Goal: Check status

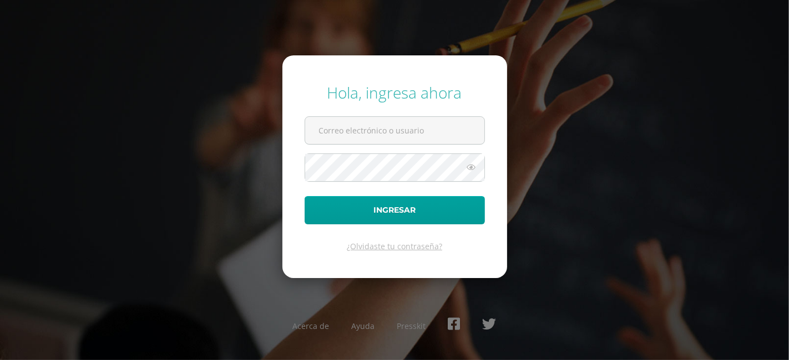
type input "[DOMAIN_NAME][EMAIL_ADDRESS][DOMAIN_NAME]"
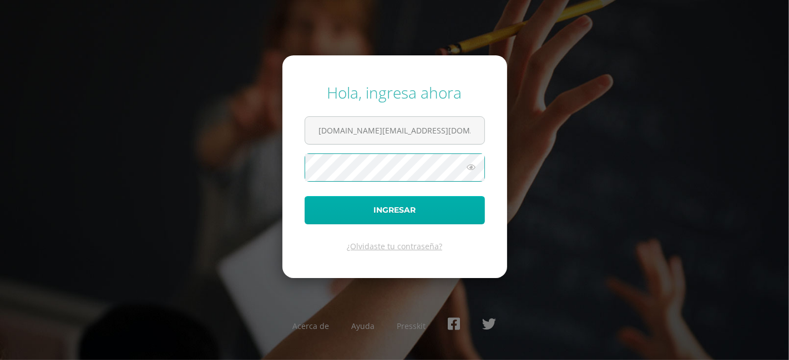
click at [304, 196] on button "Ingresar" at bounding box center [394, 210] width 180 height 28
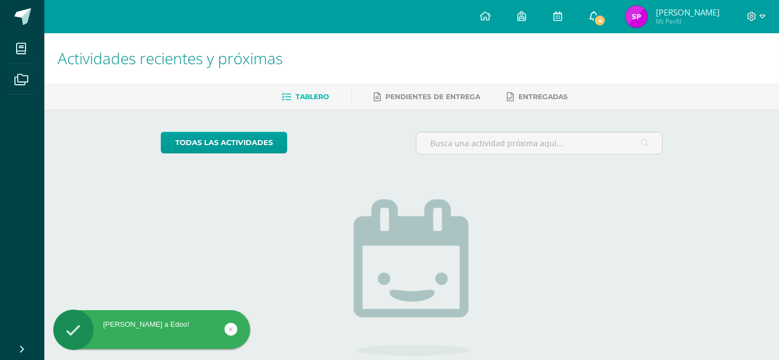
click at [579, 23] on link "4" at bounding box center [593, 16] width 35 height 33
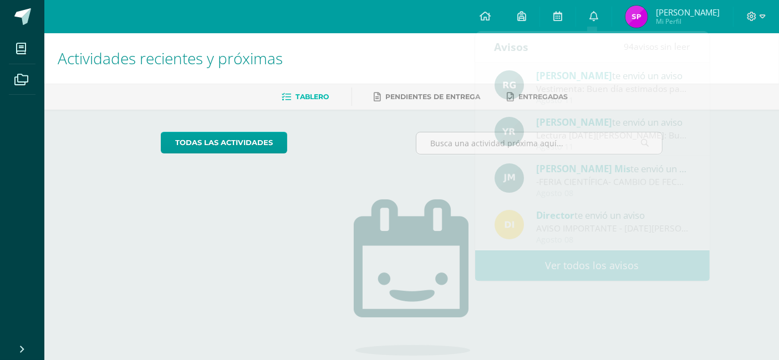
click at [87, 252] on div "Actividades recientes y próximas Tablero Pendientes de entrega Entregadas todas…" at bounding box center [411, 242] width 735 height 419
